Goal: Transaction & Acquisition: Purchase product/service

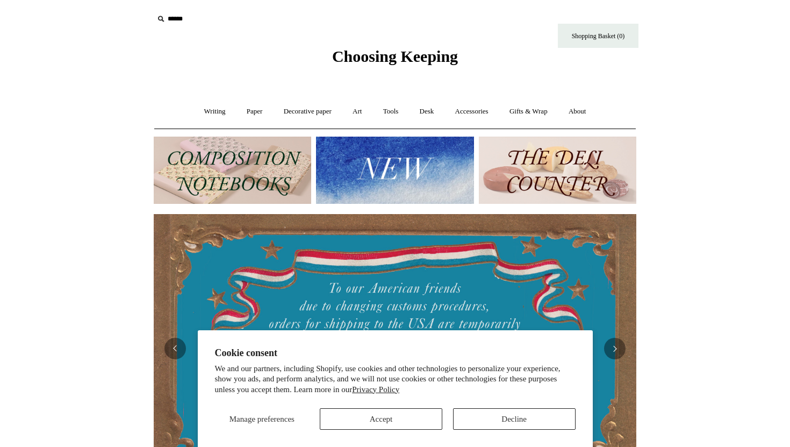
click at [376, 182] on img at bounding box center [394, 170] width 157 height 67
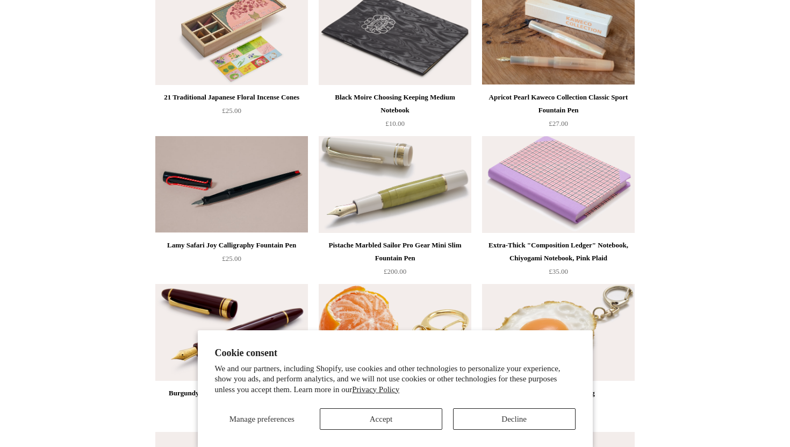
scroll to position [182, 0]
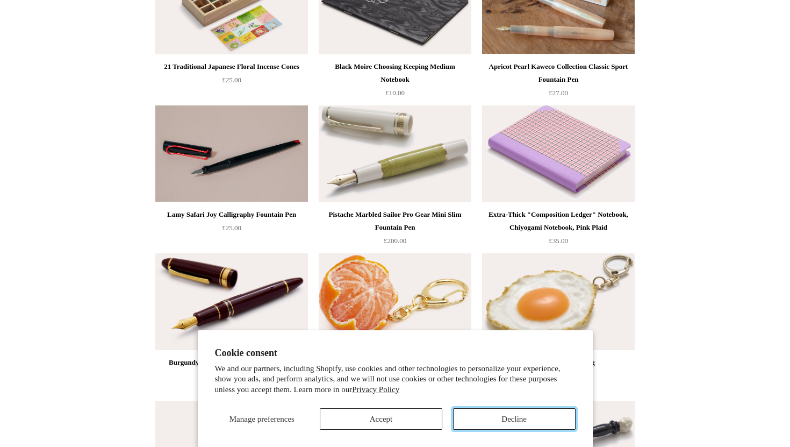
click at [471, 414] on button "Decline" at bounding box center [514, 418] width 123 height 21
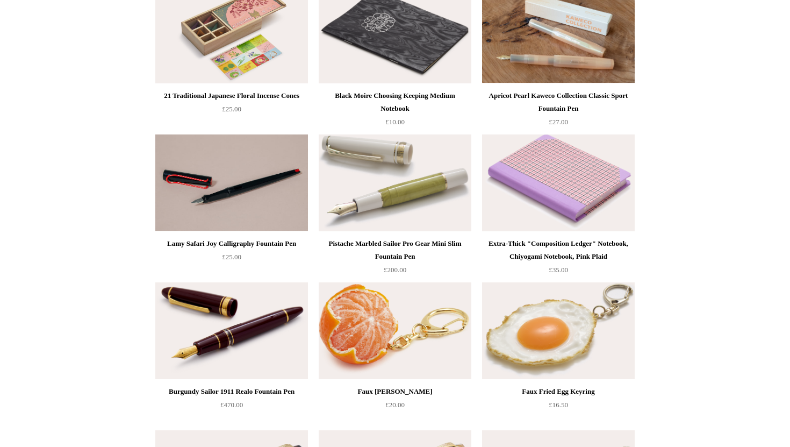
scroll to position [0, 0]
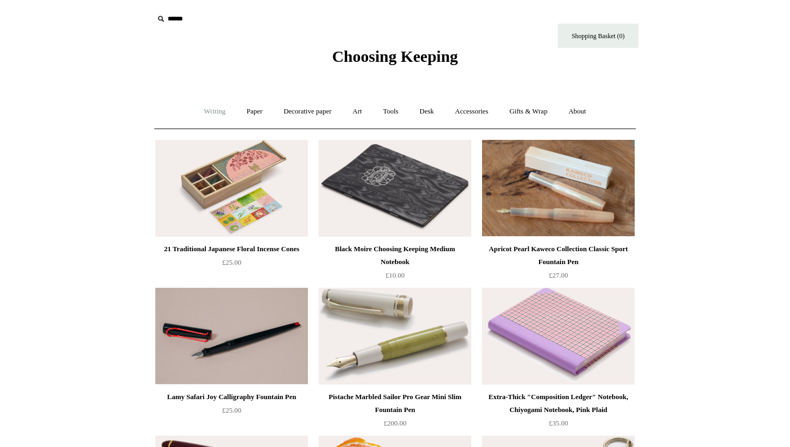
click at [216, 113] on link "Writing +" at bounding box center [215, 111] width 41 height 28
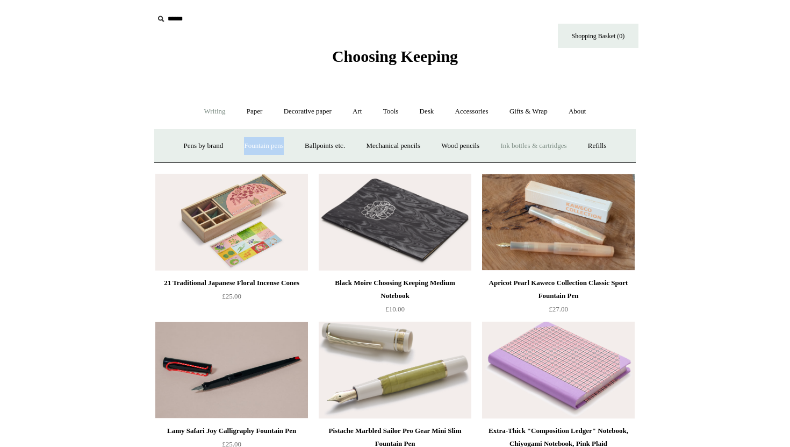
click at [542, 142] on link "Ink bottles & cartridges +" at bounding box center [533, 146] width 85 height 28
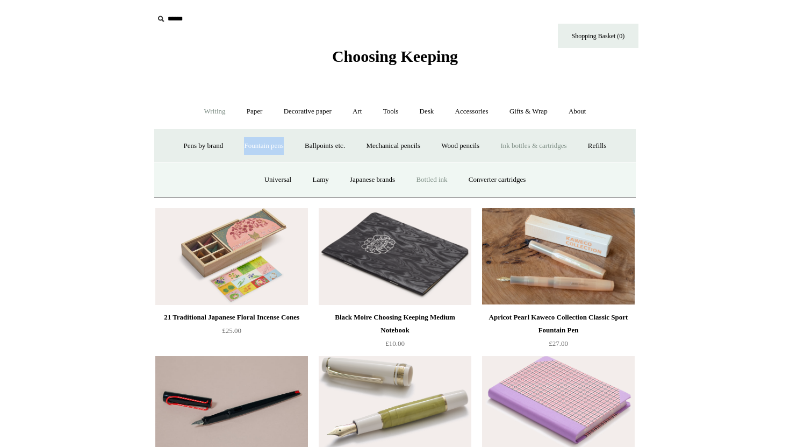
click at [448, 184] on link "Bottled ink" at bounding box center [431, 180] width 51 height 28
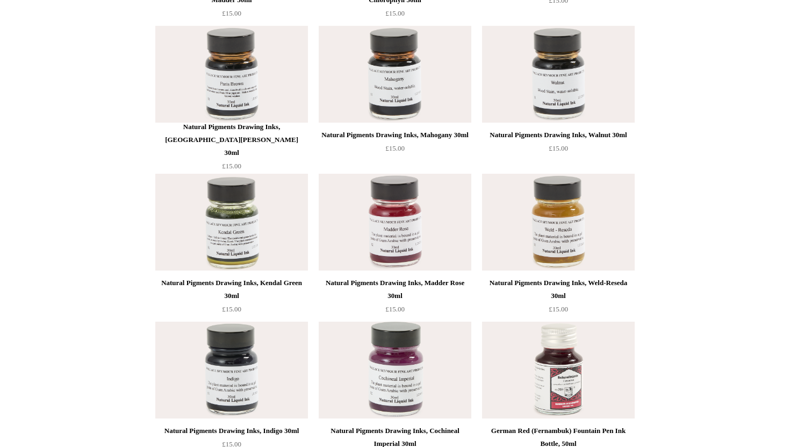
scroll to position [3074, 0]
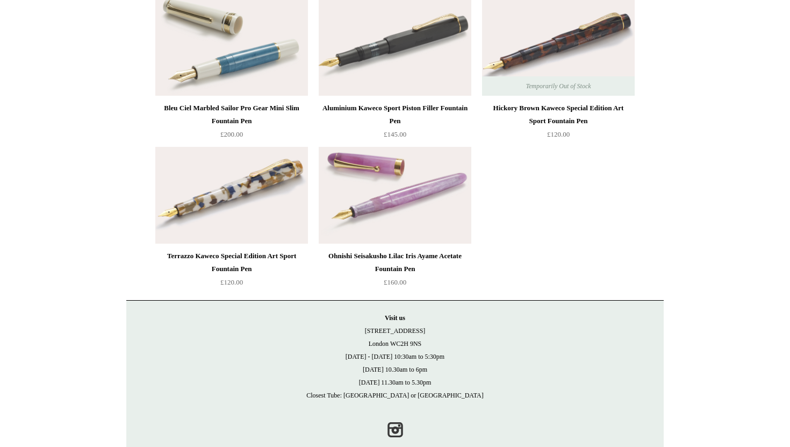
scroll to position [5483, 0]
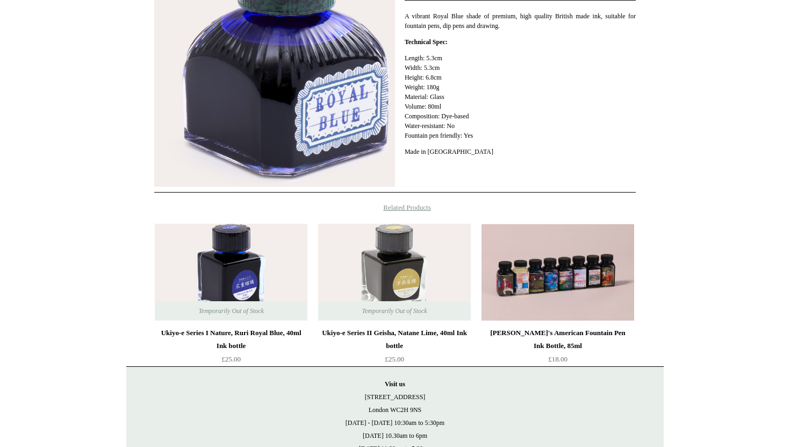
scroll to position [219, 0]
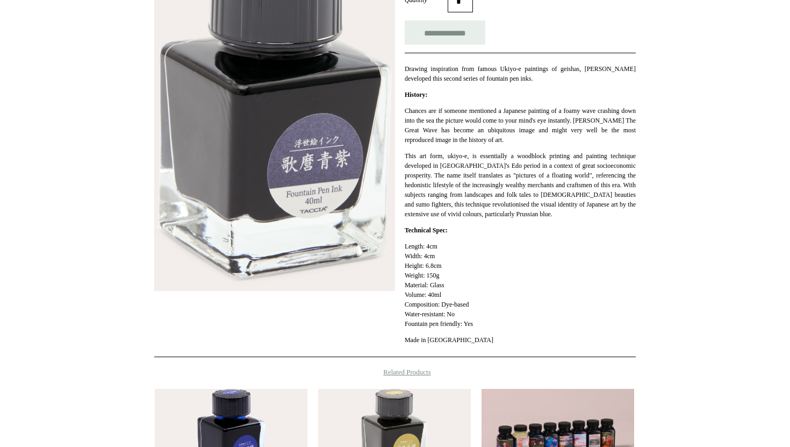
scroll to position [134, 0]
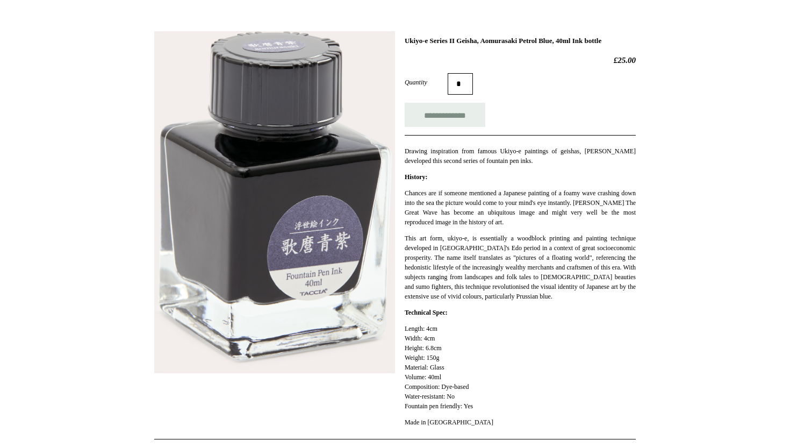
click at [338, 190] on img at bounding box center [274, 202] width 241 height 342
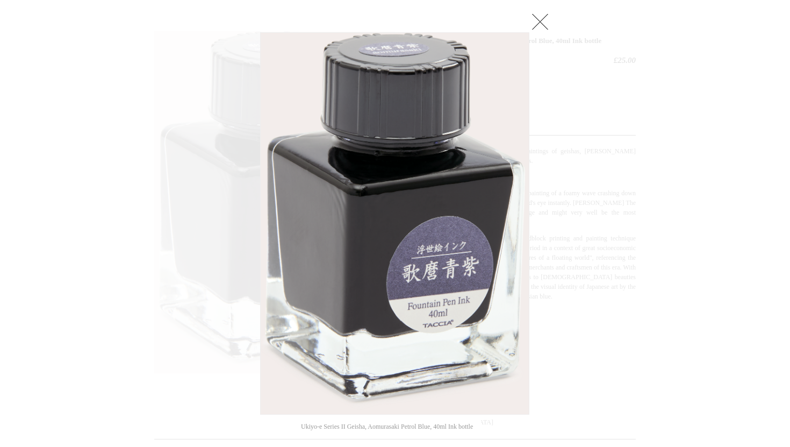
click at [30, 271] on div at bounding box center [395, 333] width 790 height 934
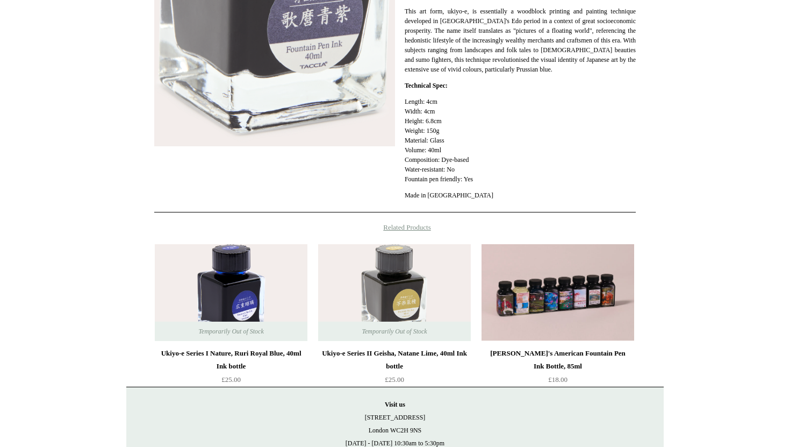
scroll to position [487, 0]
